Goal: Find specific page/section: Find specific page/section

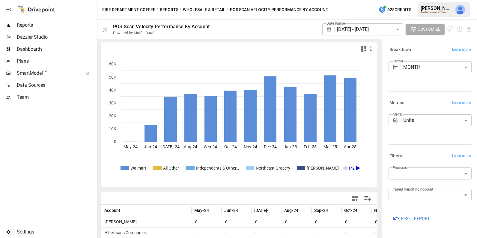
click at [461, 10] on img "Julie Wilton" at bounding box center [460, 10] width 10 height 10
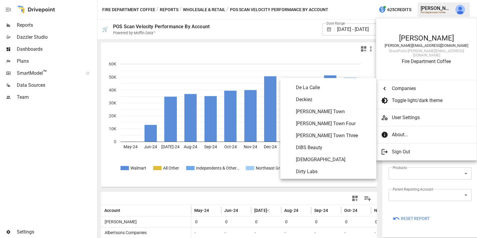
scroll to position [778, 0]
click at [315, 169] on span "Dirty Labs" at bounding box center [333, 170] width 75 height 7
